Goal: Transaction & Acquisition: Purchase product/service

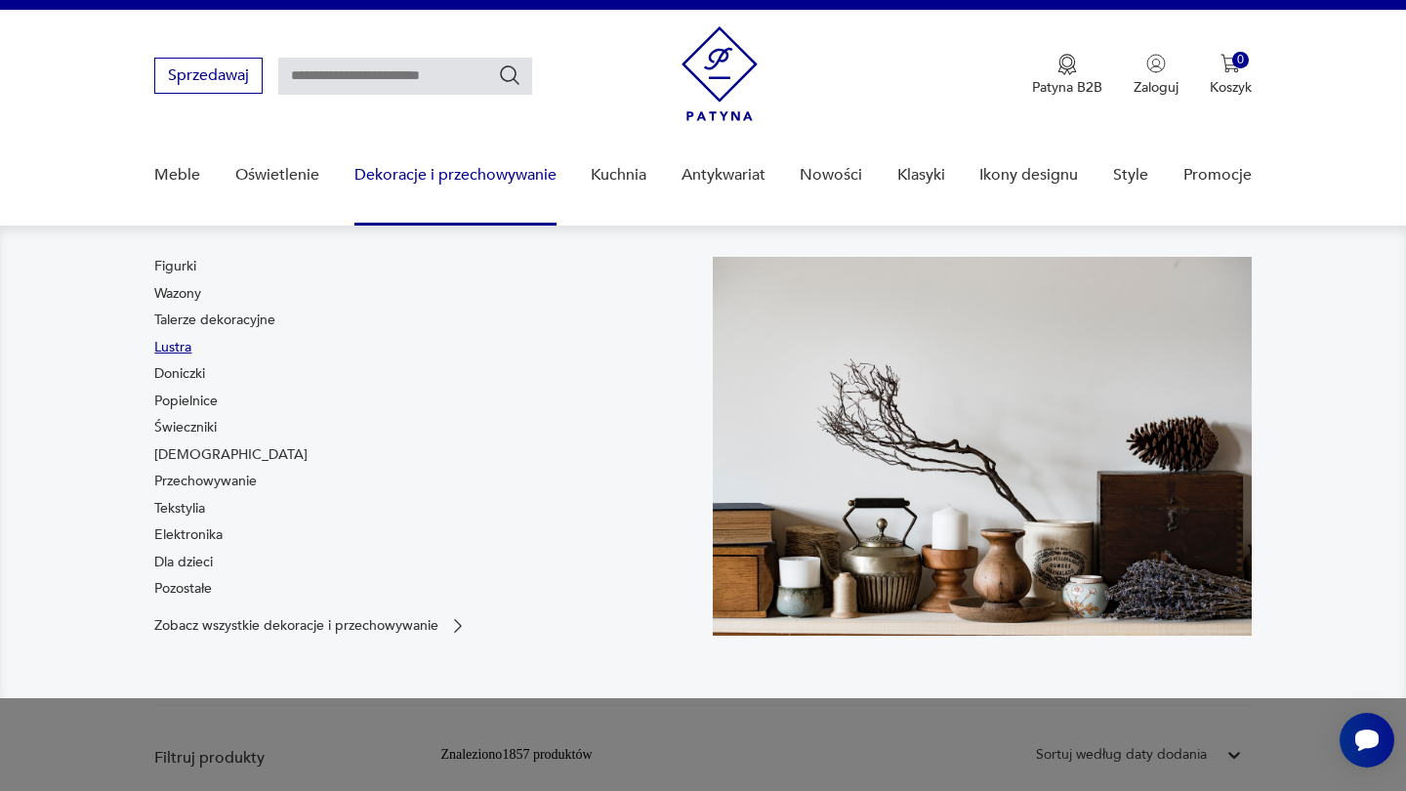
click at [186, 348] on link "Lustra" at bounding box center [172, 348] width 37 height 20
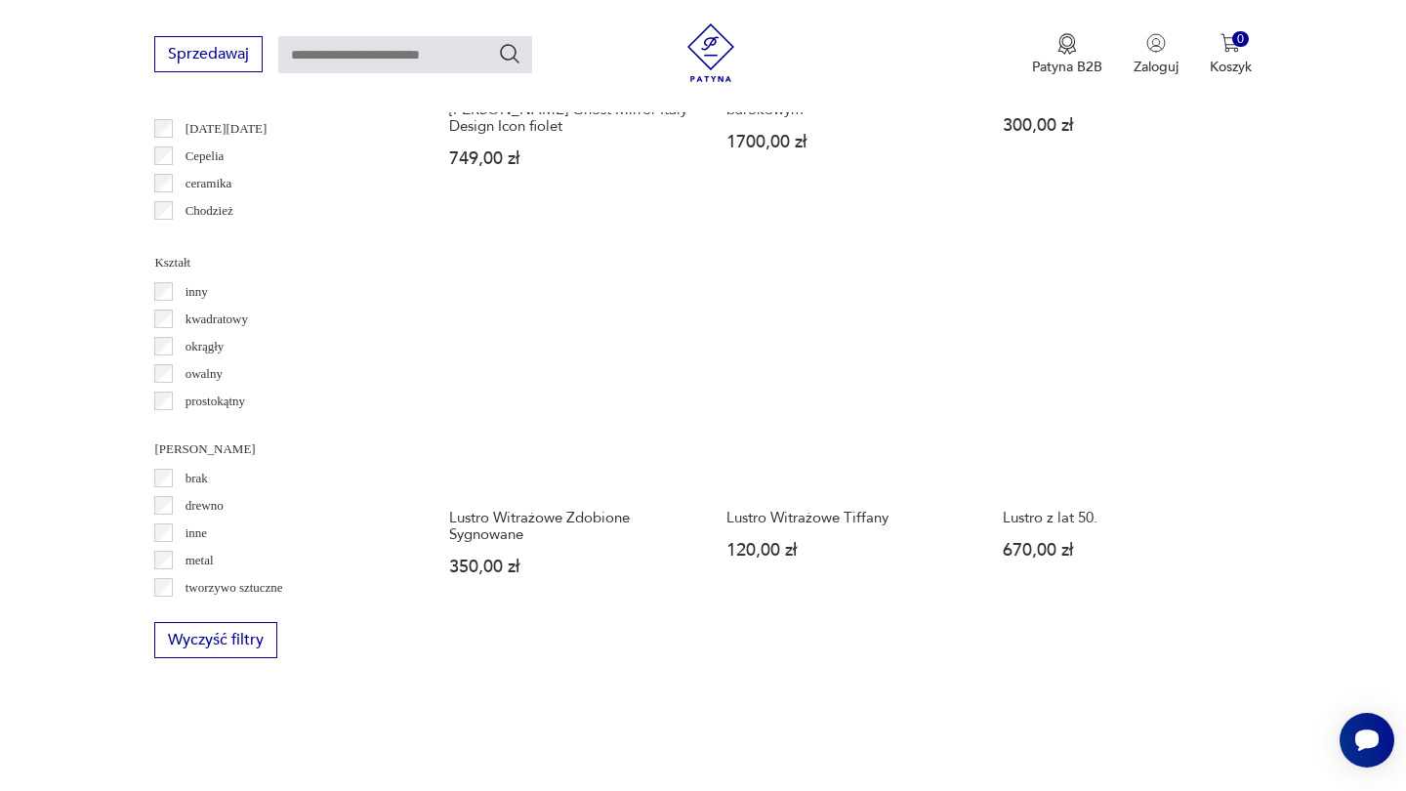
scroll to position [1901, 0]
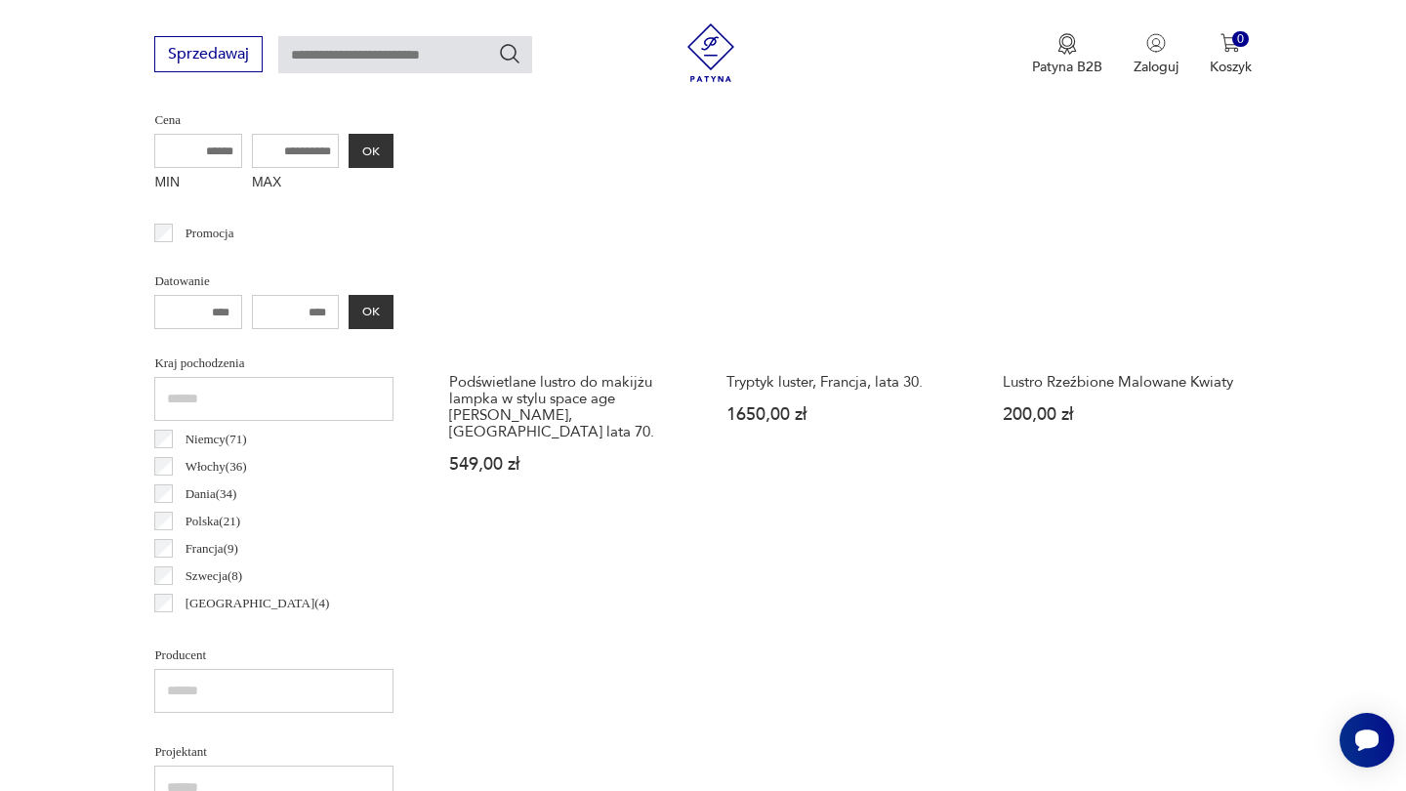
scroll to position [519, 0]
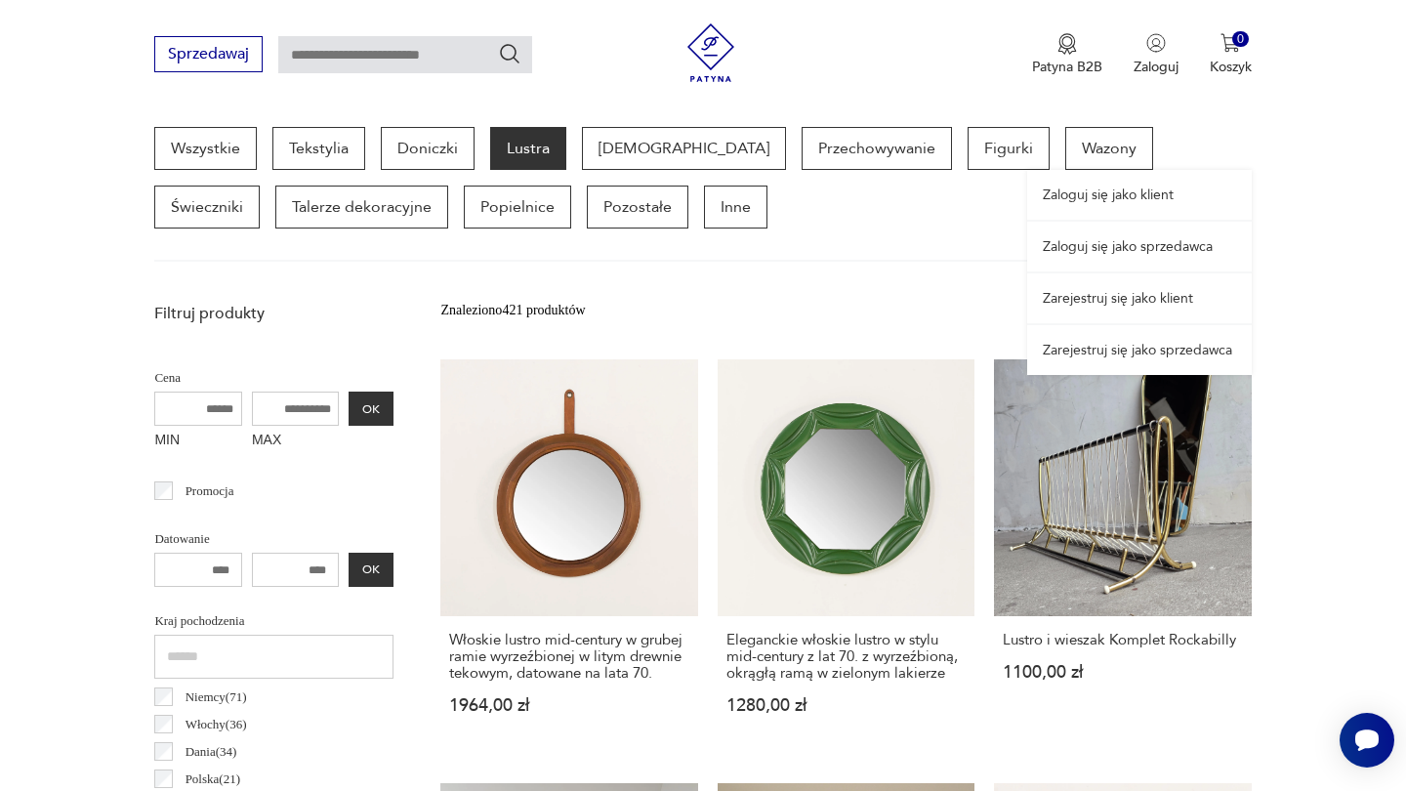
click at [1109, 235] on link "Zaloguj się jako sprzedawca" at bounding box center [1139, 247] width 225 height 50
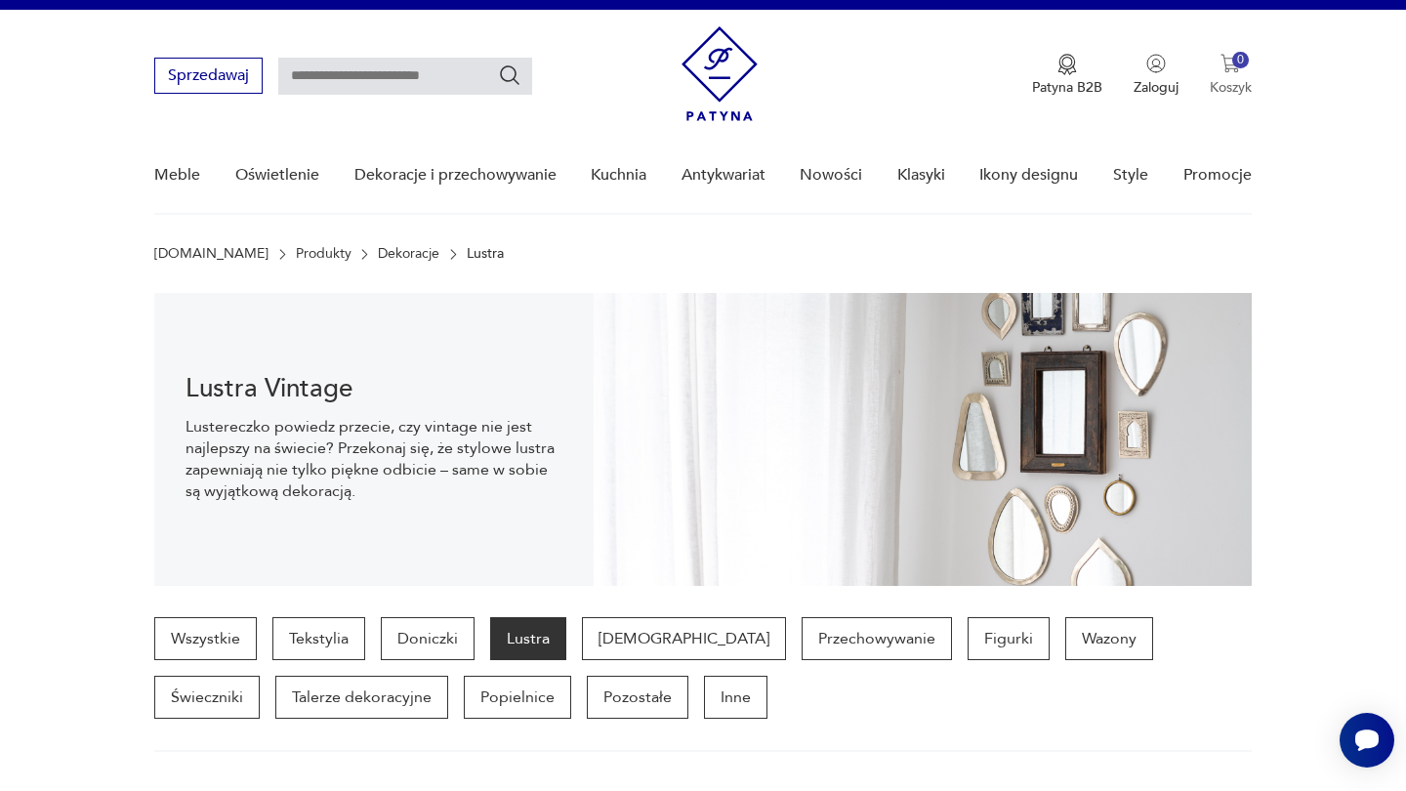
click at [1236, 72] on img "button" at bounding box center [1230, 64] width 20 height 20
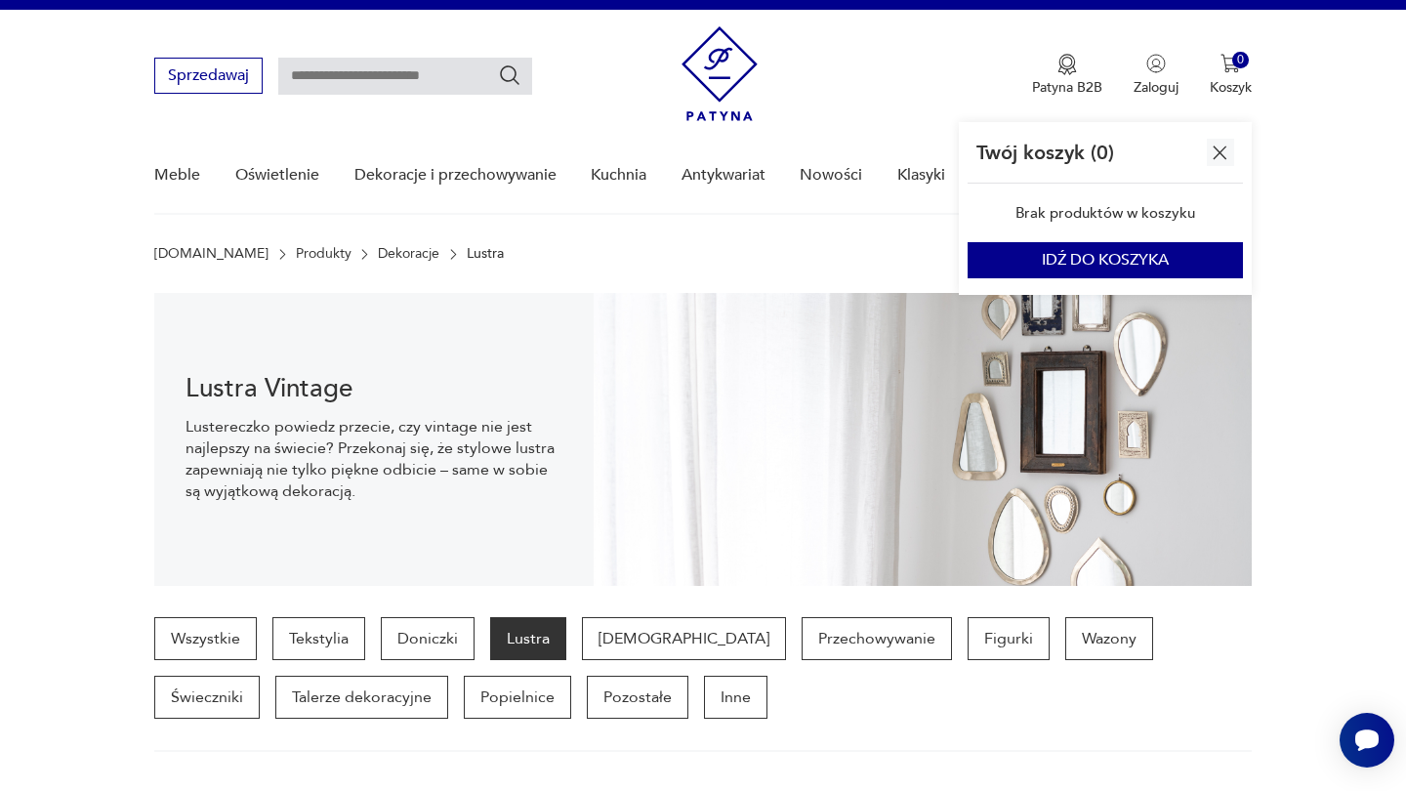
click at [1219, 129] on div "Twój koszyk ( 0 )" at bounding box center [1104, 152] width 275 height 61
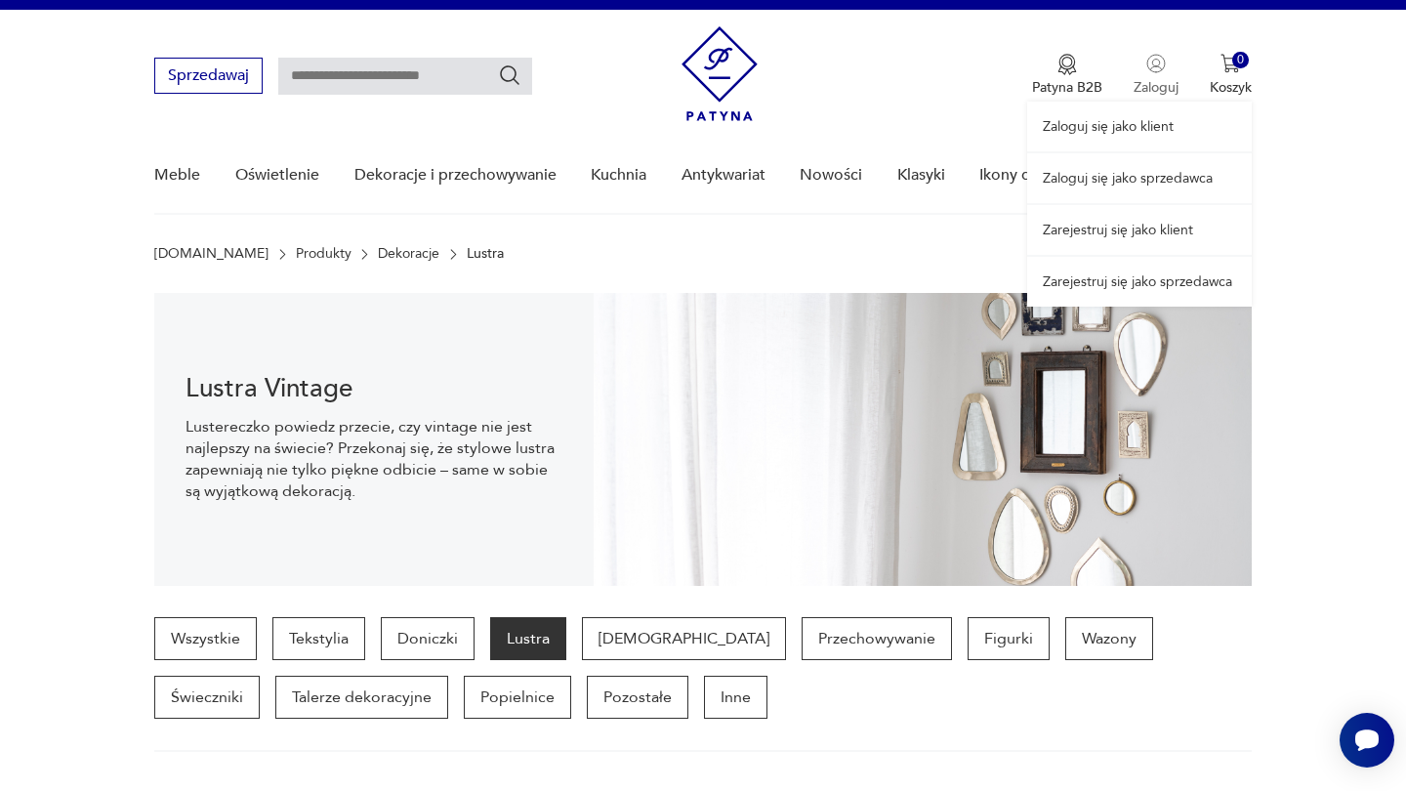
click at [1159, 89] on div "Zaloguj się jako klient Zaloguj się jako sprzedawca Zarejestruj się jako klient…" at bounding box center [1139, 158] width 225 height 297
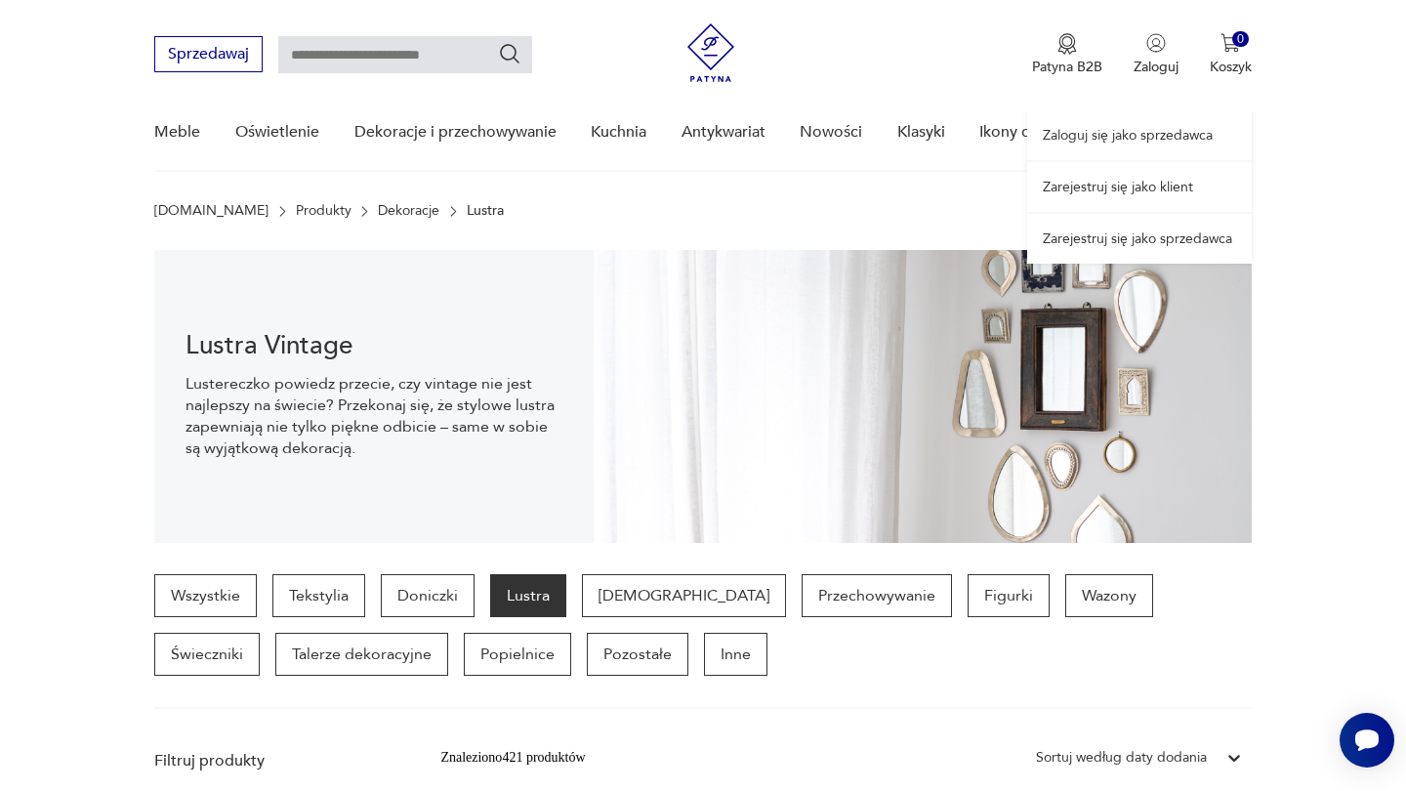
scroll to position [340, 0]
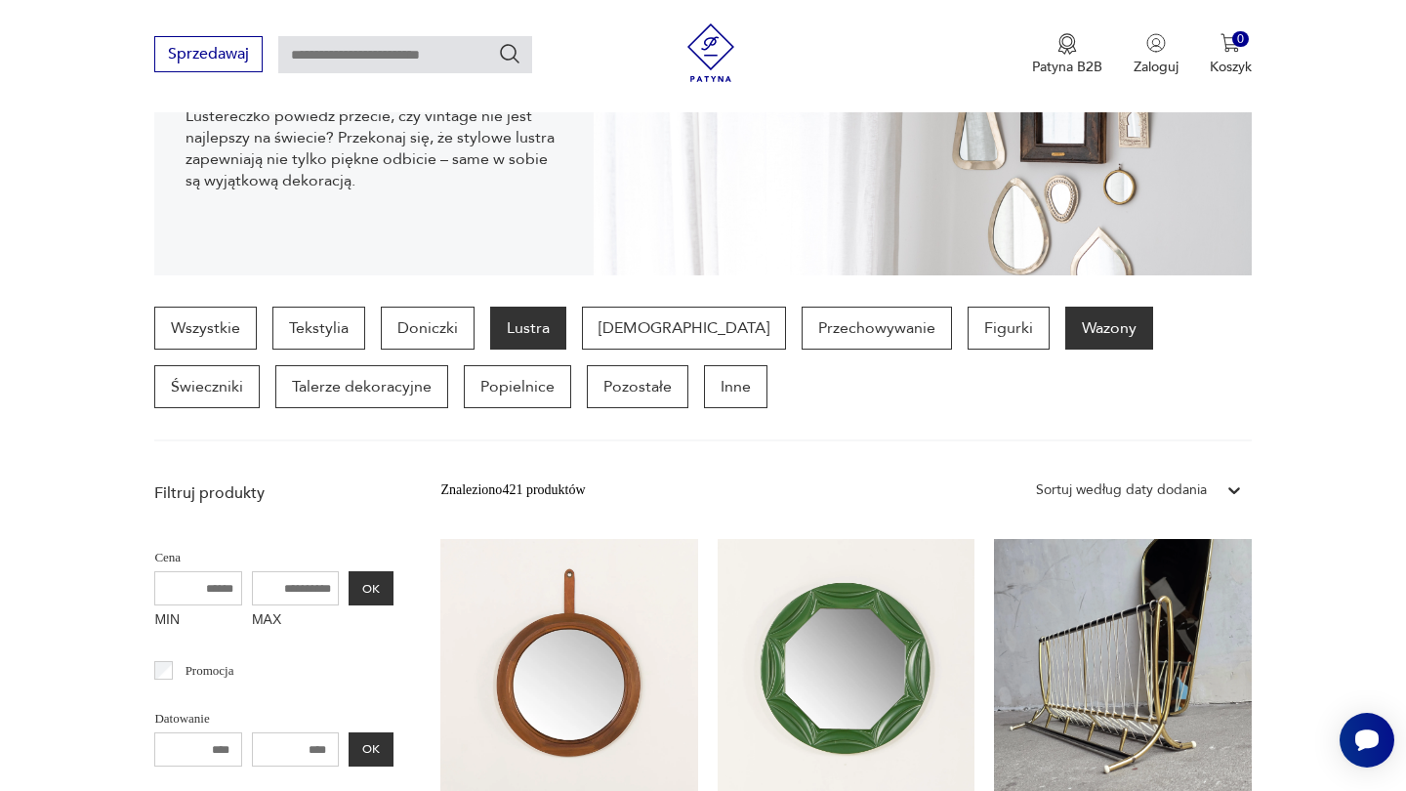
click at [1065, 348] on p "Wazony" at bounding box center [1109, 328] width 88 height 43
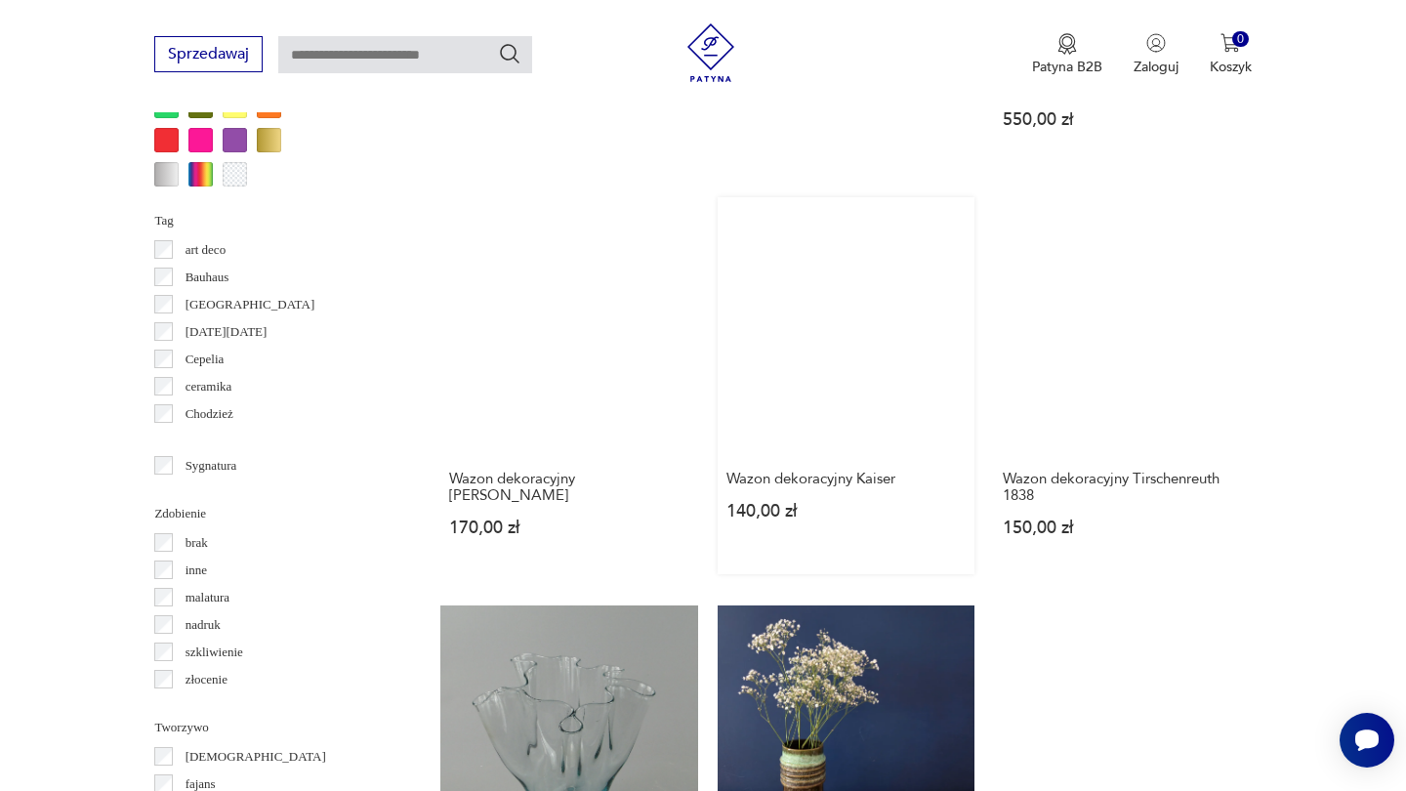
scroll to position [1931, 0]
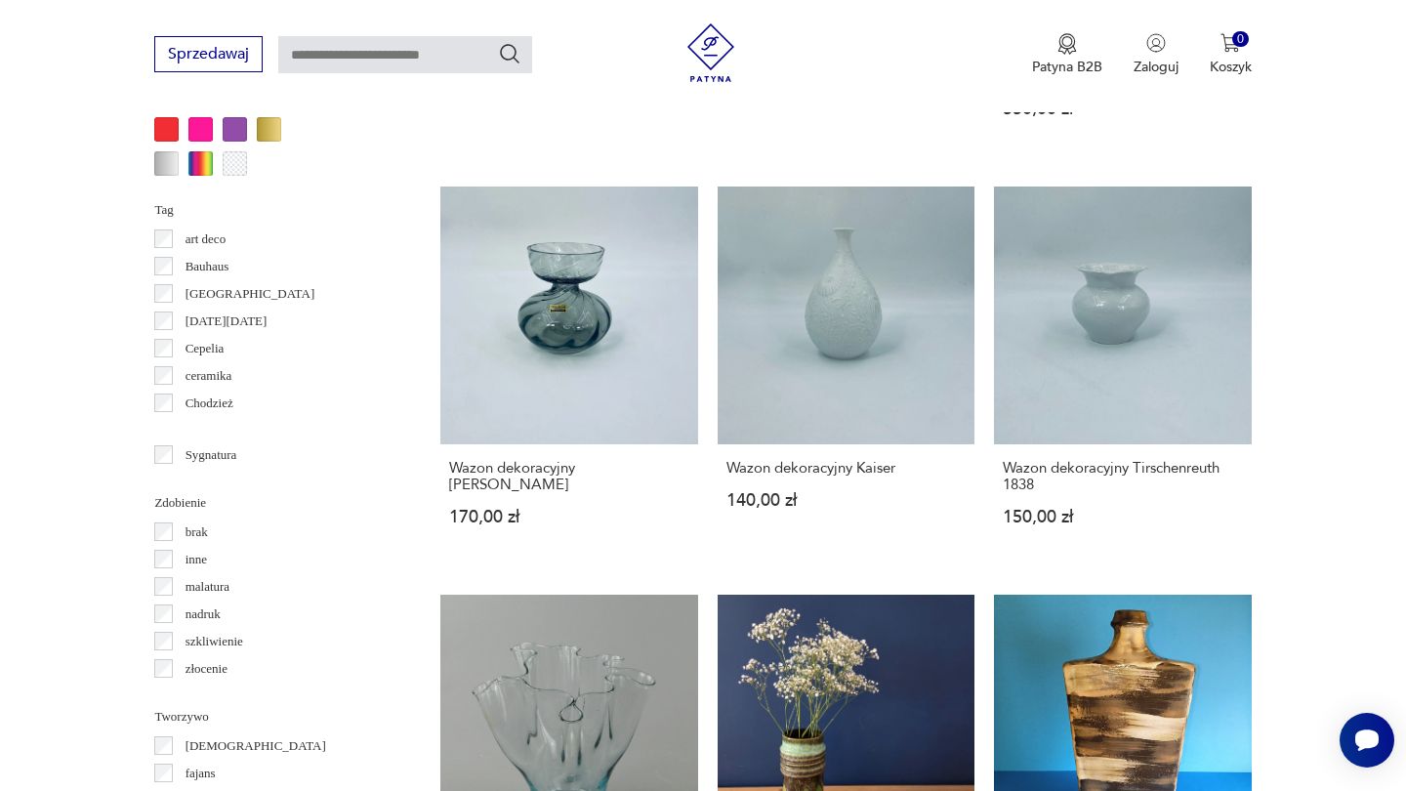
click at [315, 74] on div "Sprzedawaj Patyna B2B Zaloguj 0 Koszyk Twój koszyk ( 0 ) Brak produktów w koszy…" at bounding box center [703, 56] width 1406 height 112
click at [331, 61] on input "text" at bounding box center [405, 54] width 254 height 37
type input "**********"
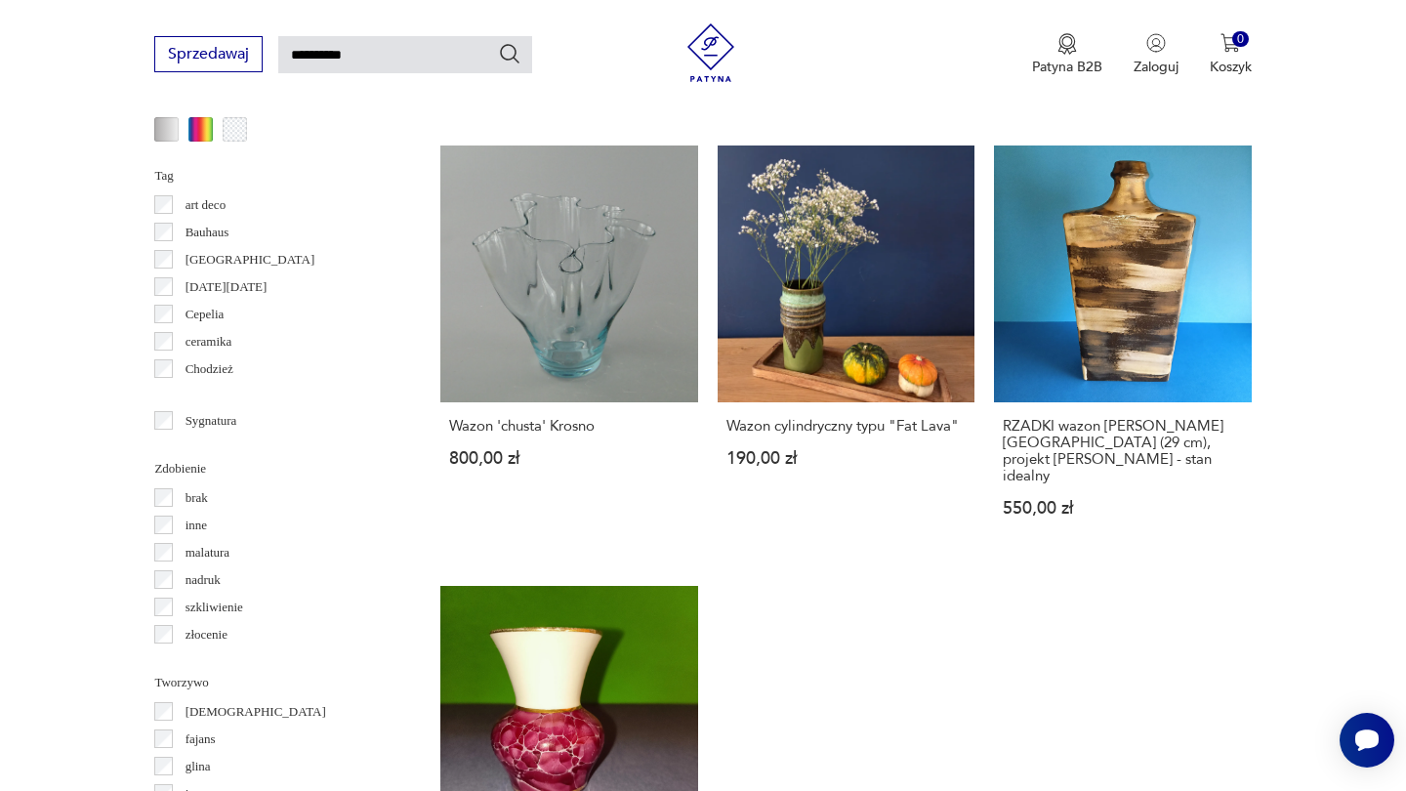
type input "**********"
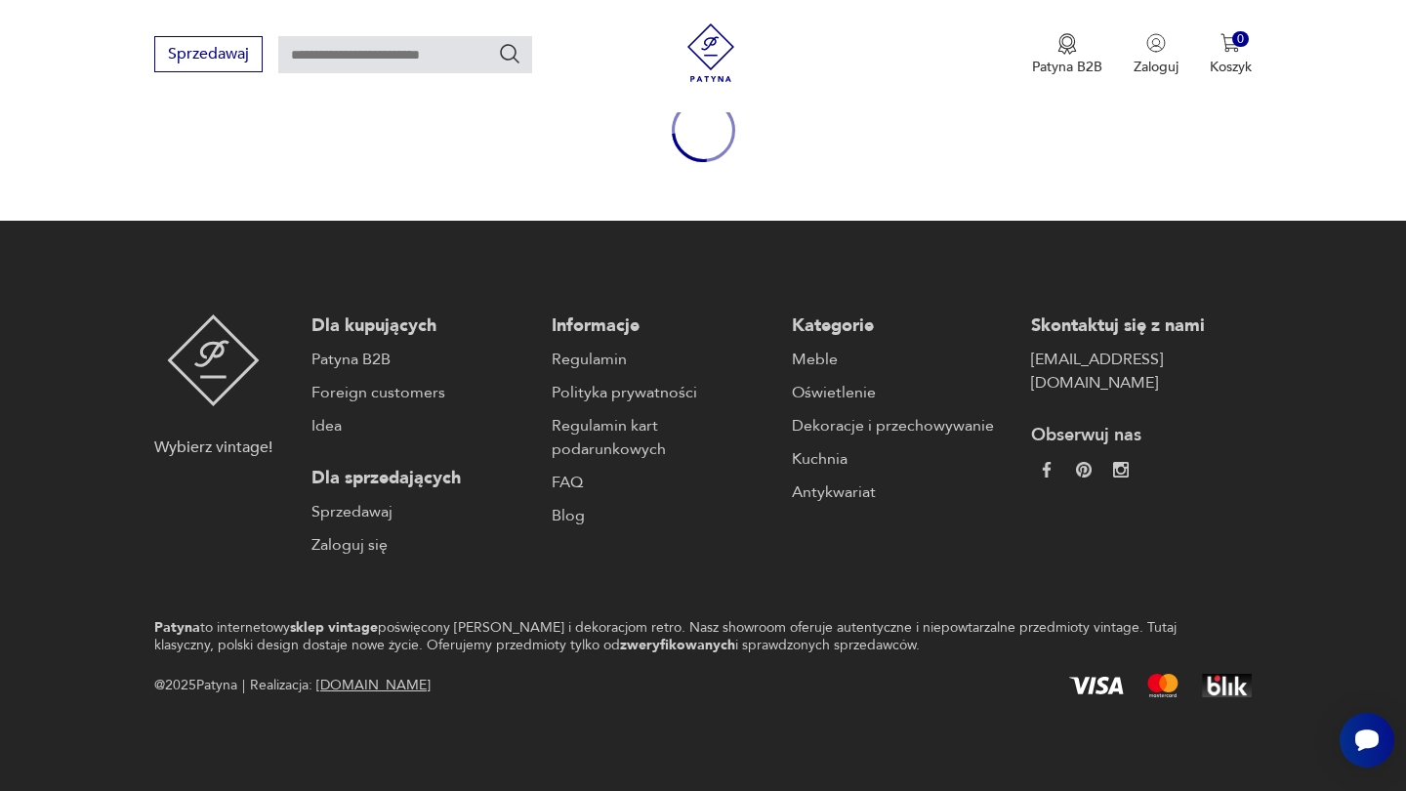
type input "**********"
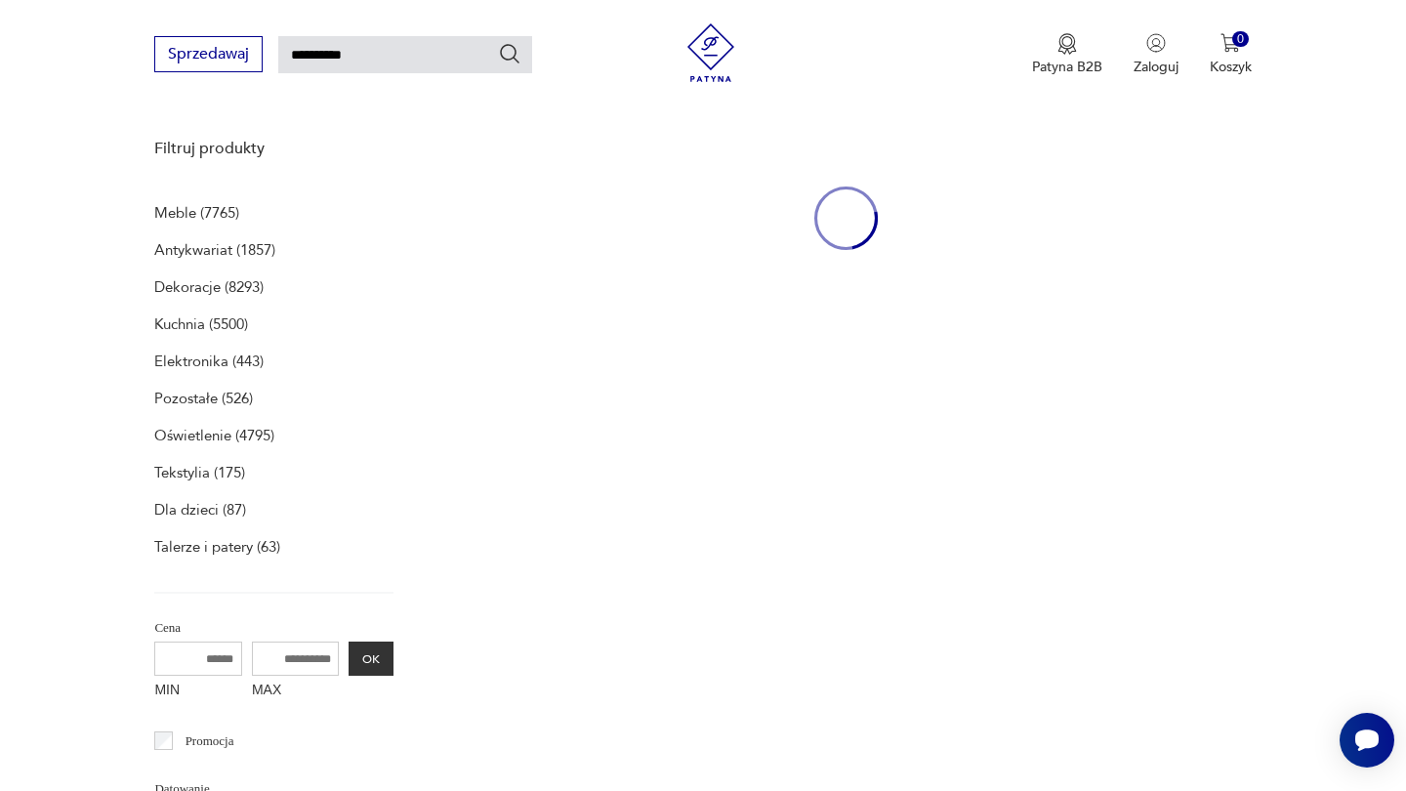
scroll to position [254, 0]
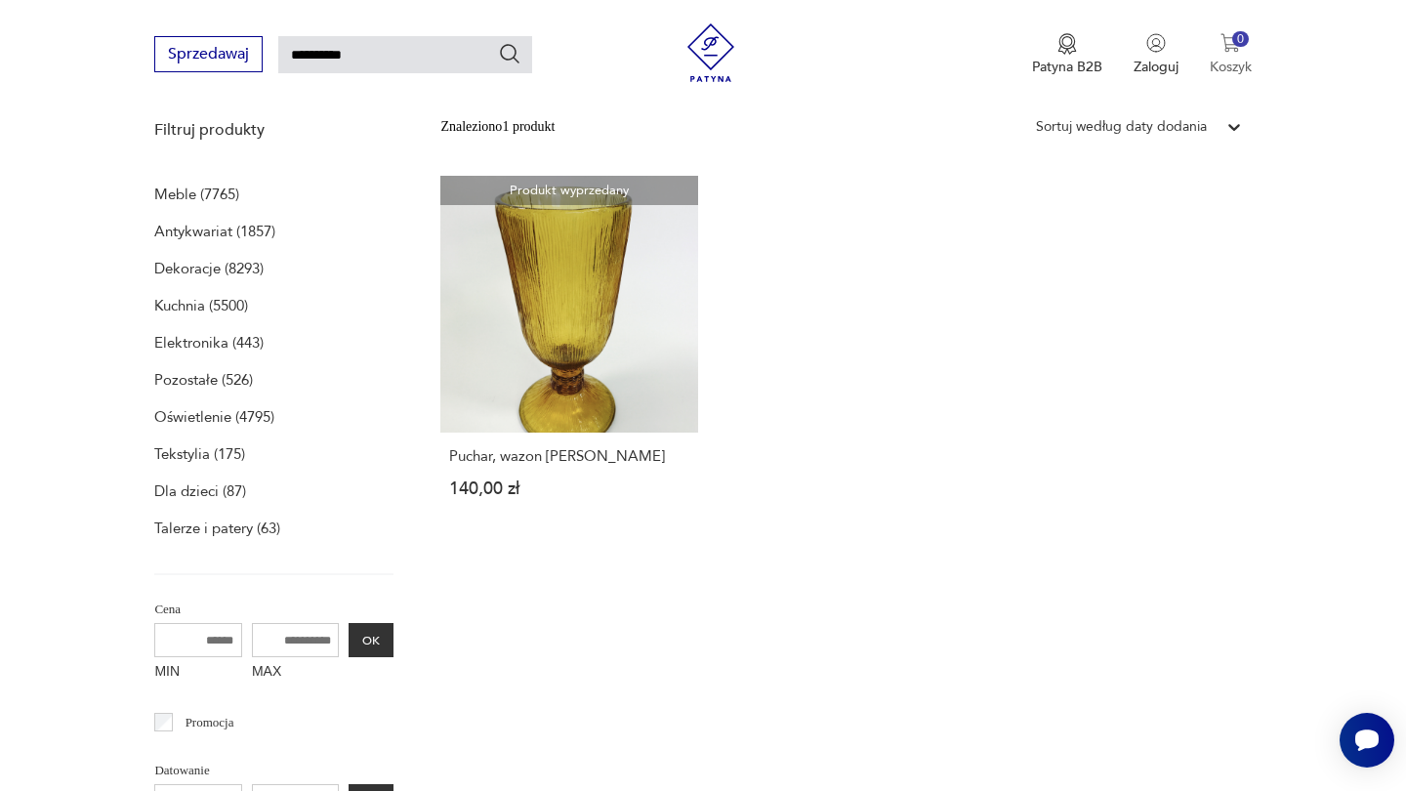
click at [1241, 49] on button "0 Koszyk" at bounding box center [1230, 54] width 42 height 43
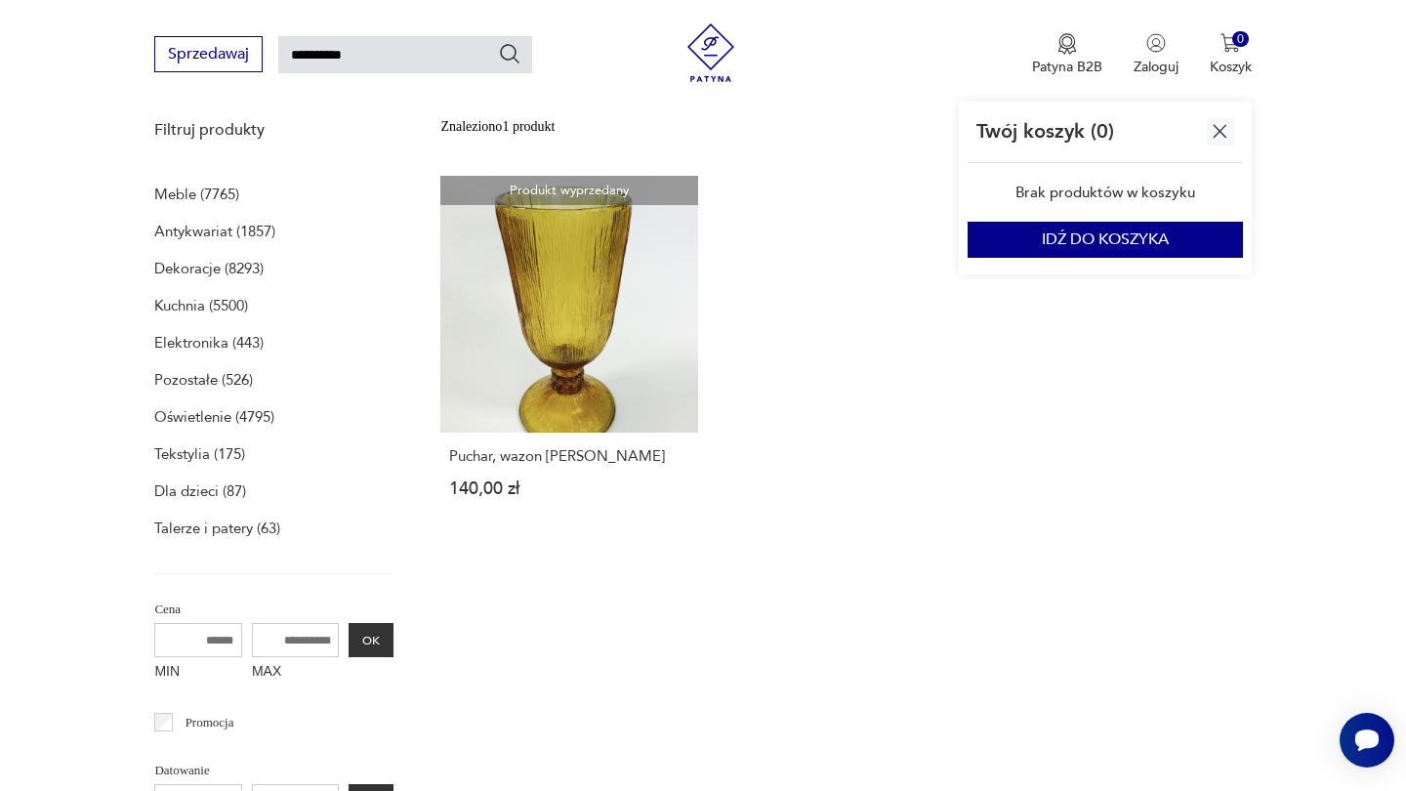
click at [1129, 233] on button "IDŹ DO KOSZYKA" at bounding box center [1104, 240] width 275 height 36
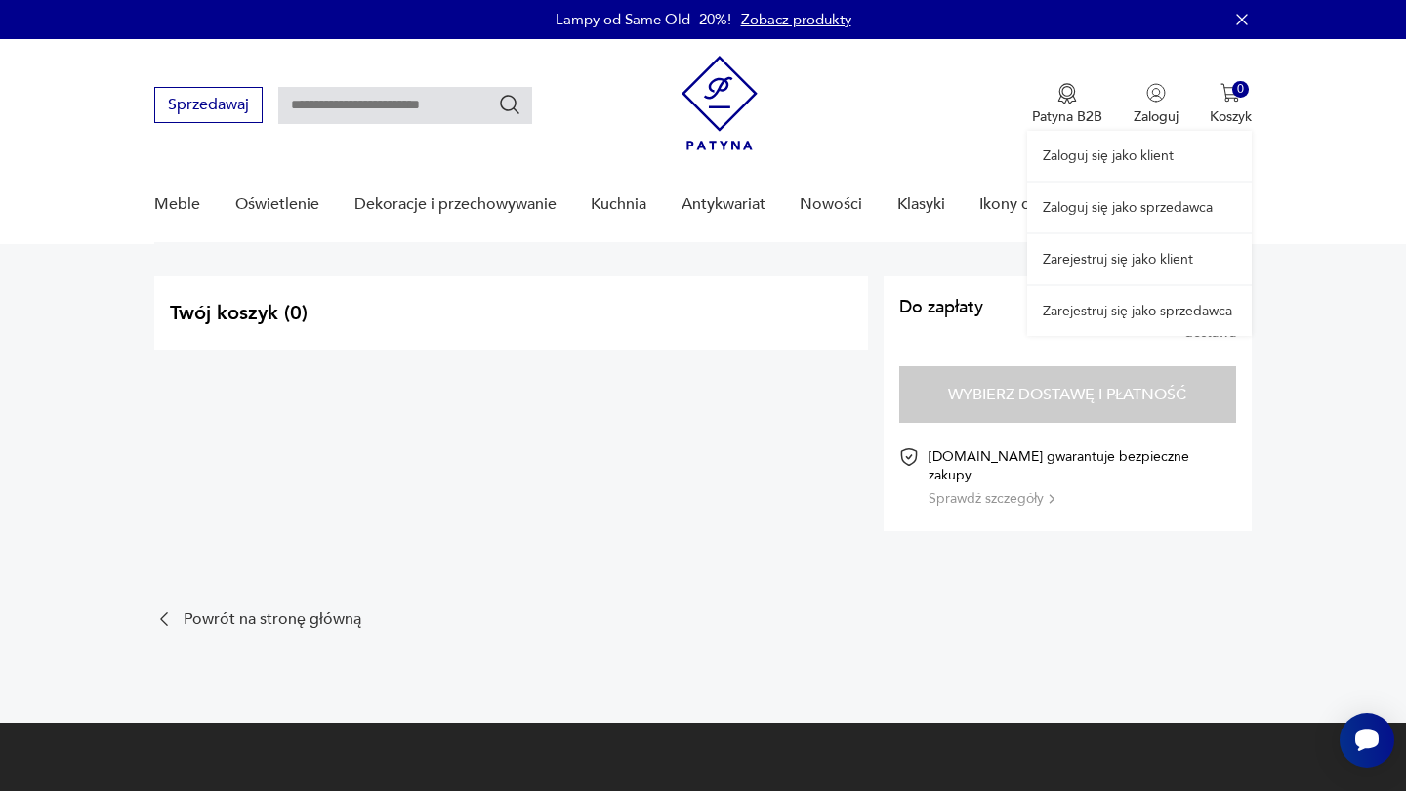
click at [1141, 316] on link "Zarejestruj się jako sprzedawca" at bounding box center [1139, 311] width 225 height 50
